Goal: Navigation & Orientation: Find specific page/section

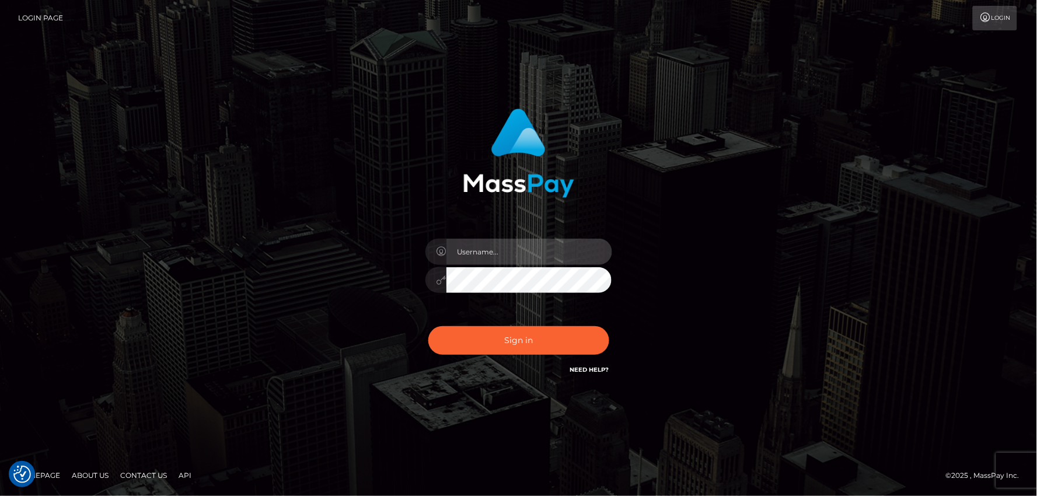
click at [462, 255] on input "text" at bounding box center [530, 252] width 166 height 26
type input "mdemassi"
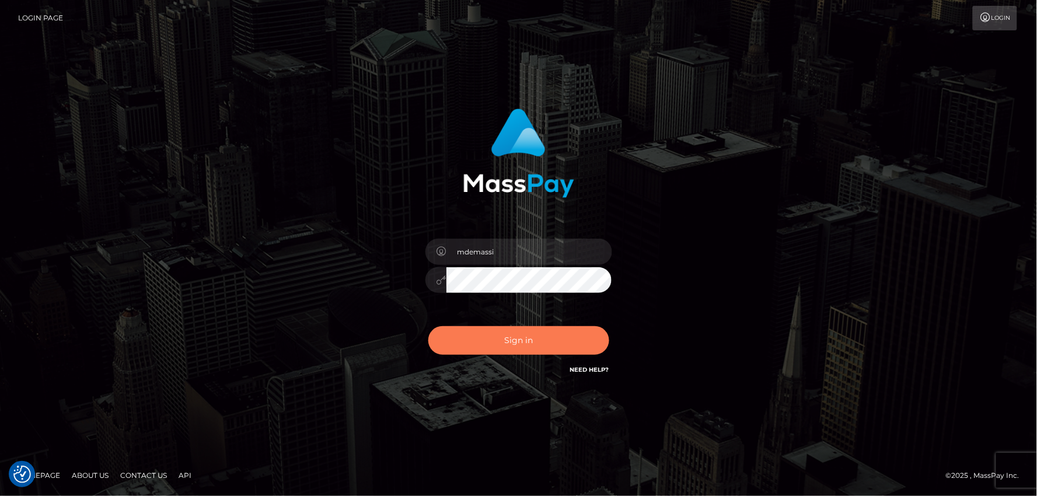
click at [503, 332] on button "Sign in" at bounding box center [518, 340] width 181 height 29
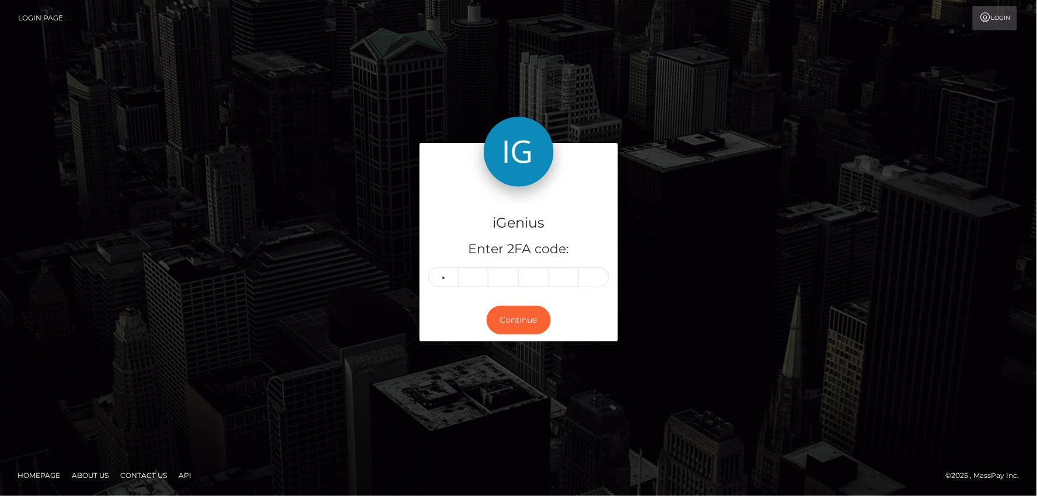
type input "6"
type input "8"
type input "1"
type input "3"
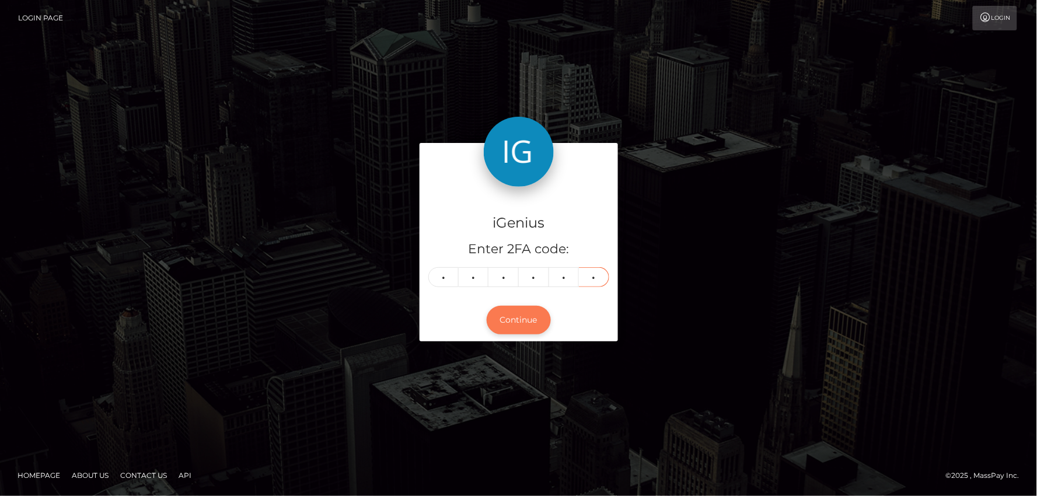
type input "4"
click at [521, 322] on button "Continue" at bounding box center [519, 320] width 64 height 29
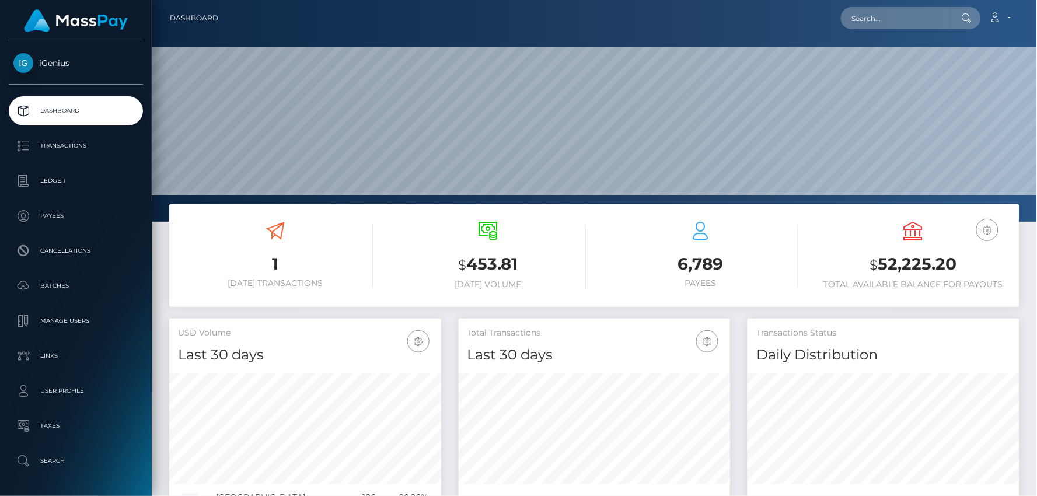
scroll to position [207, 272]
drag, startPoint x: 940, startPoint y: 266, endPoint x: 866, endPoint y: 267, distance: 74.1
click at [866, 267] on h3 "$ 52,225.20" at bounding box center [913, 265] width 195 height 24
copy h3 "$ 52,225.20"
